Goal: Navigation & Orientation: Find specific page/section

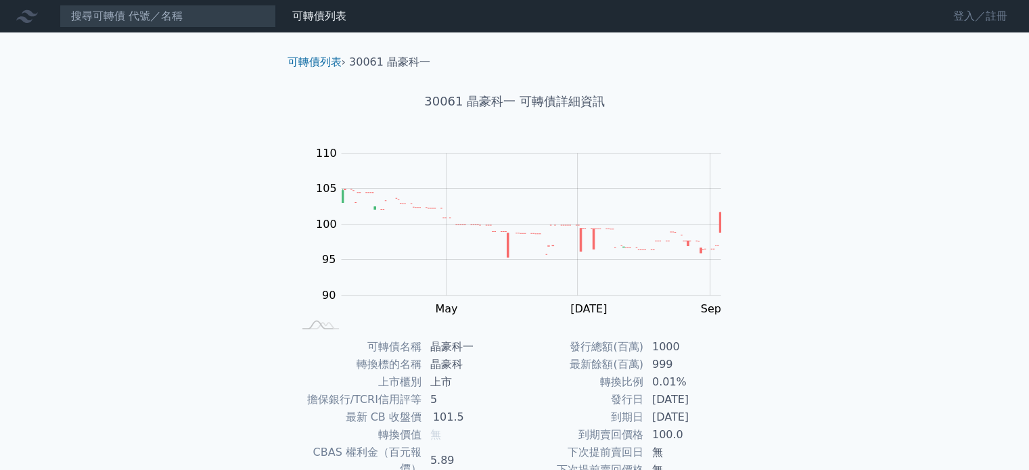
click at [983, 14] on link "登入／註冊" at bounding box center [980, 16] width 76 height 22
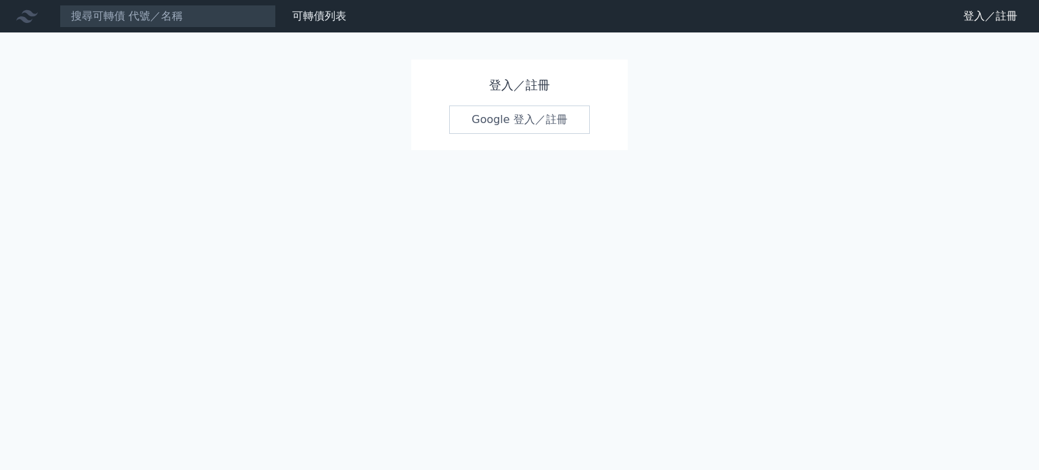
click at [513, 116] on link "Google 登入／註冊" at bounding box center [519, 120] width 141 height 28
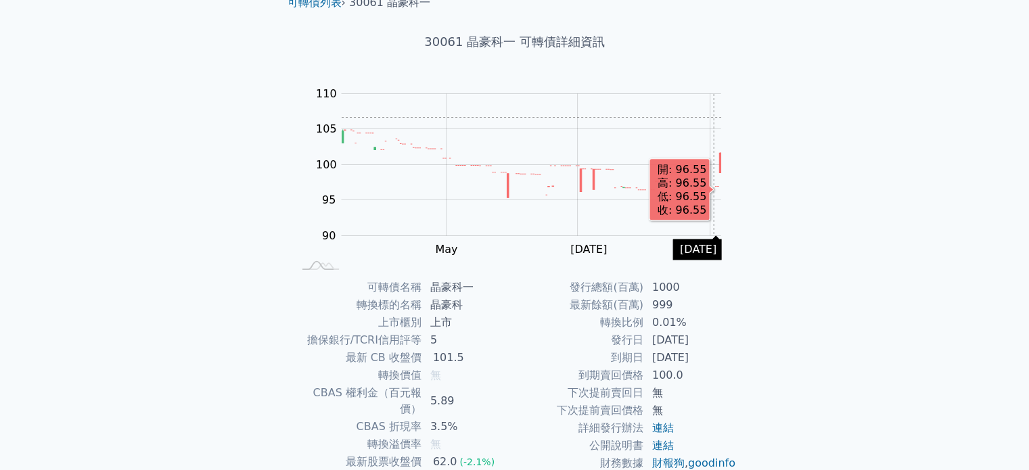
scroll to position [156, 0]
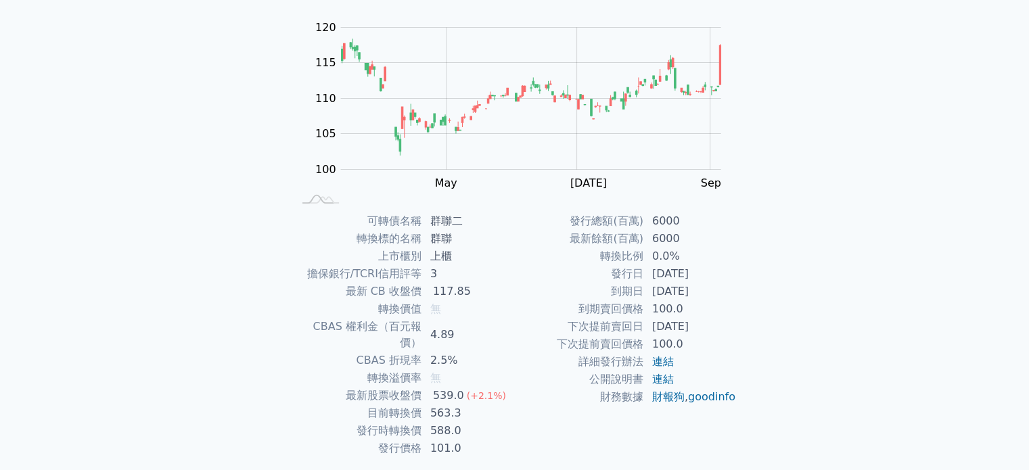
scroll to position [135, 0]
